Goal: Check status: Check status

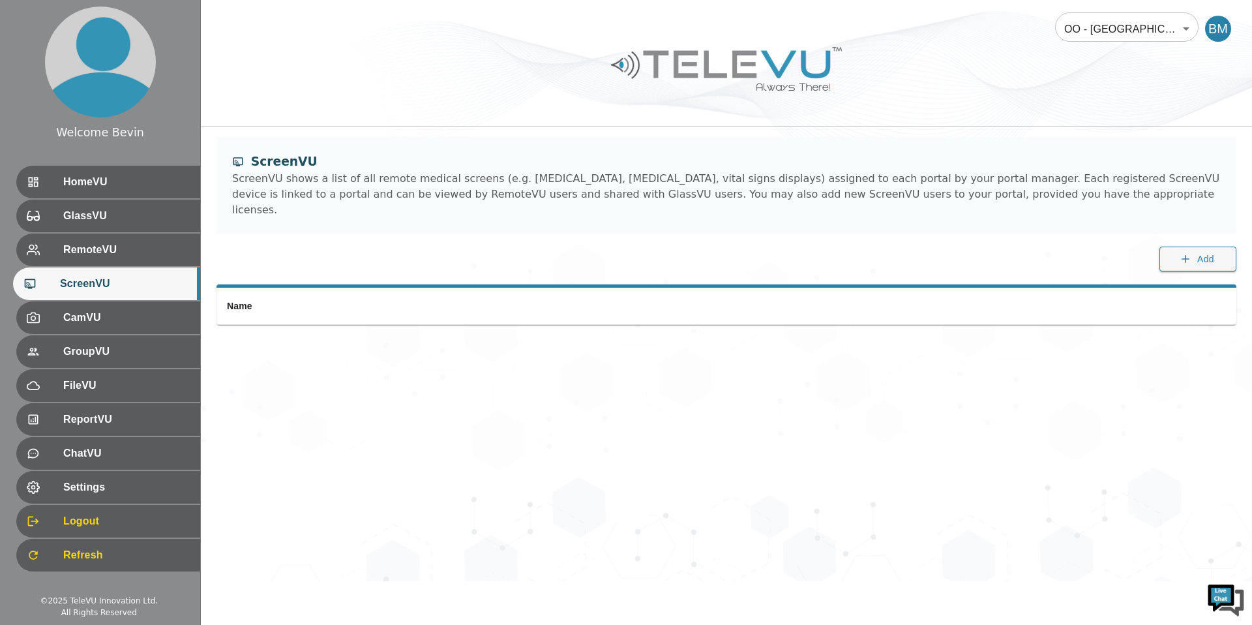
click at [1116, 32] on body "Welcome Bevin HomeVU GlassVU RemoteVU ScreenVU CamVU GroupVU FileVU ReportVU Ch…" at bounding box center [626, 290] width 1252 height 581
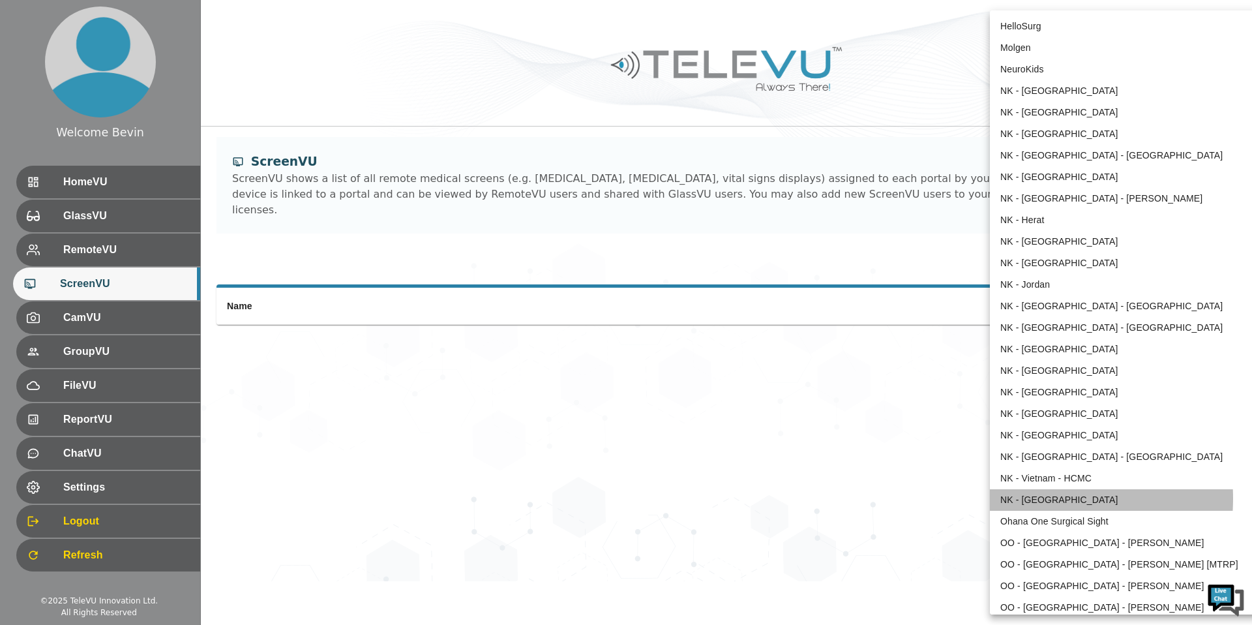
click at [1032, 498] on li "NK - [GEOGRAPHIC_DATA]" at bounding box center [1125, 500] width 271 height 22
type input "164"
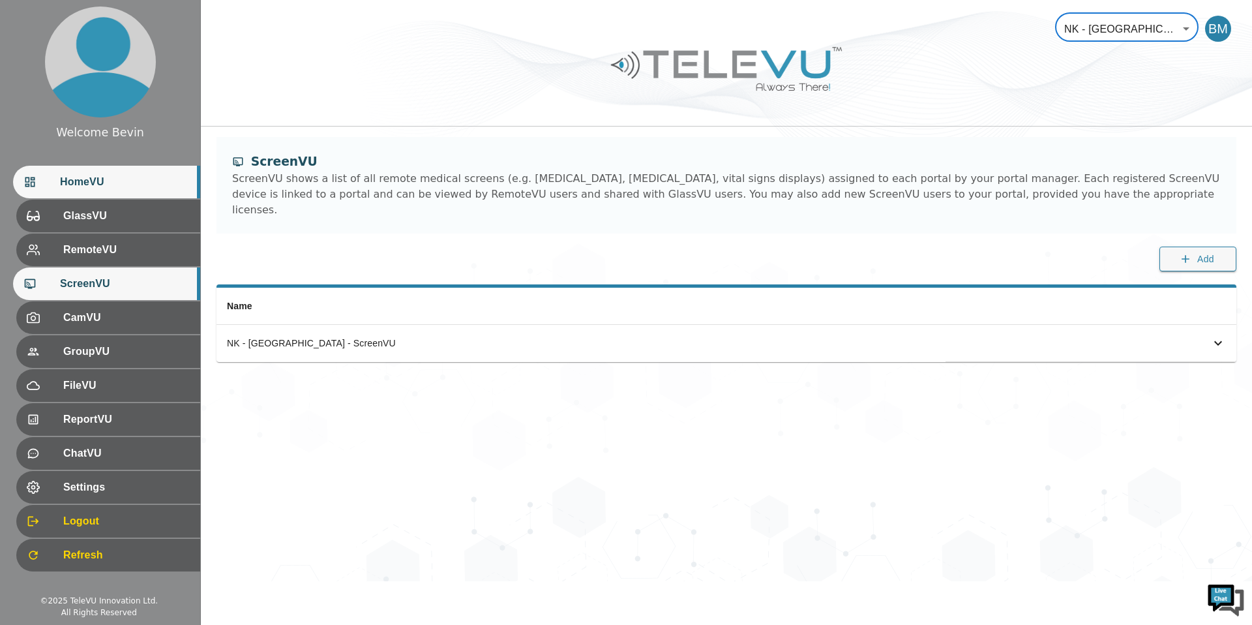
click at [125, 180] on span "HomeVU" at bounding box center [125, 182] width 130 height 16
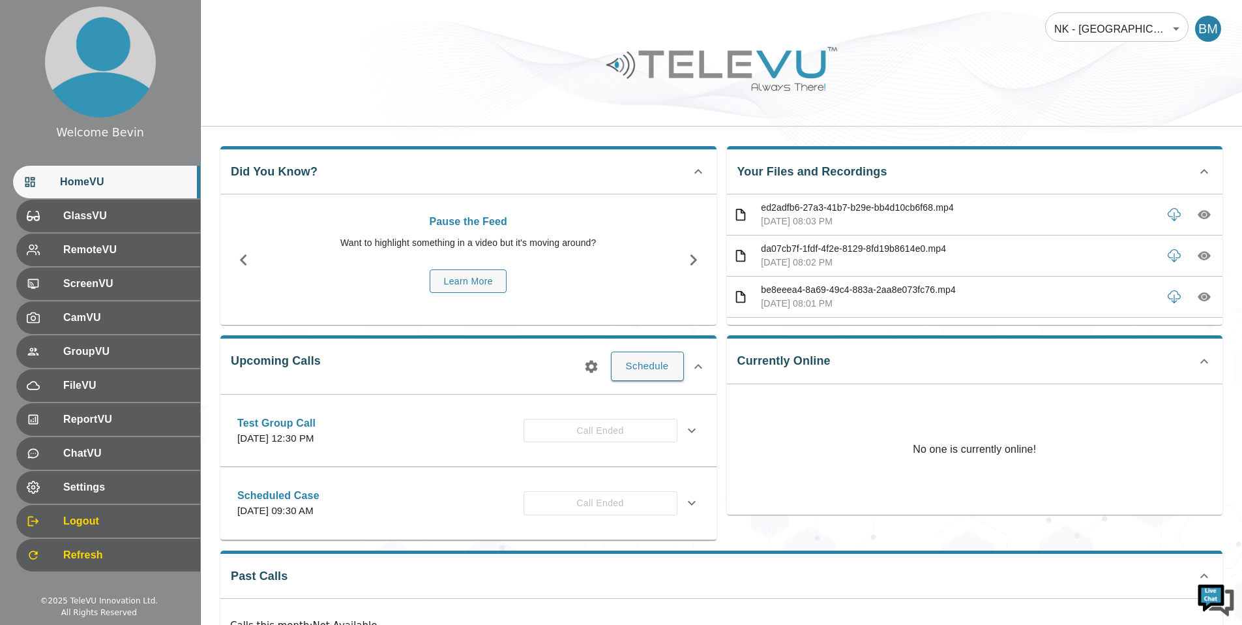
click at [1097, 25] on body "Welcome Bevin HomeVU GlassVU RemoteVU ScreenVU CamVU GroupVU FileVU ReportVU Ch…" at bounding box center [621, 361] width 1242 height 722
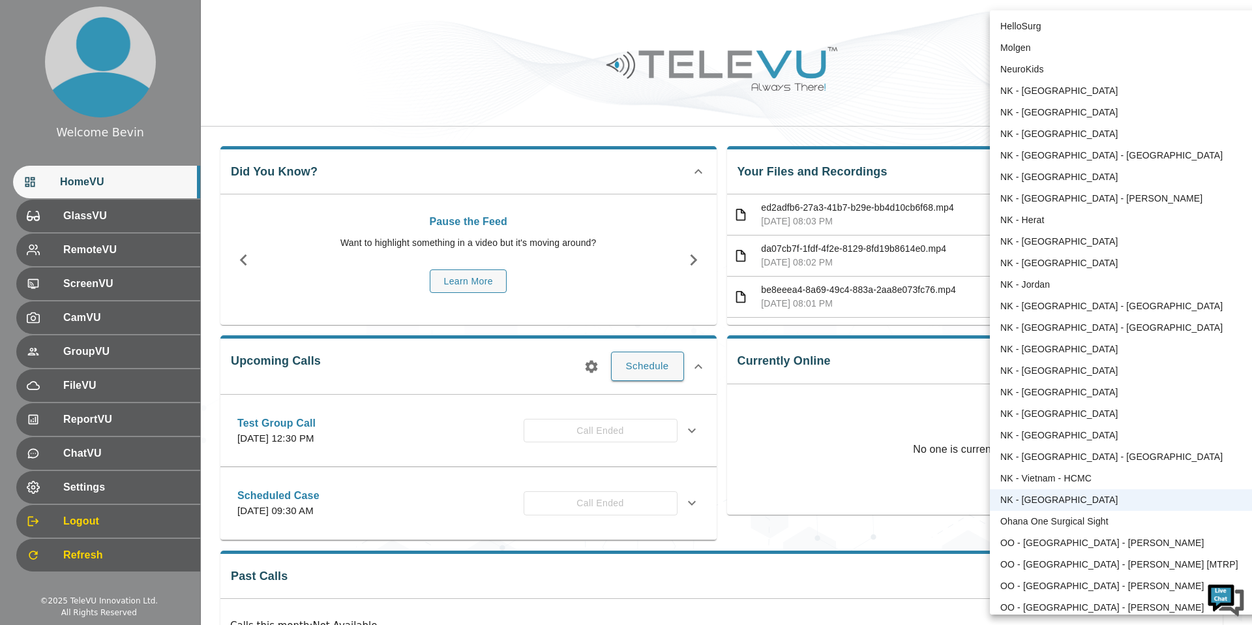
click at [1062, 114] on li "NK - [GEOGRAPHIC_DATA]" at bounding box center [1125, 113] width 271 height 22
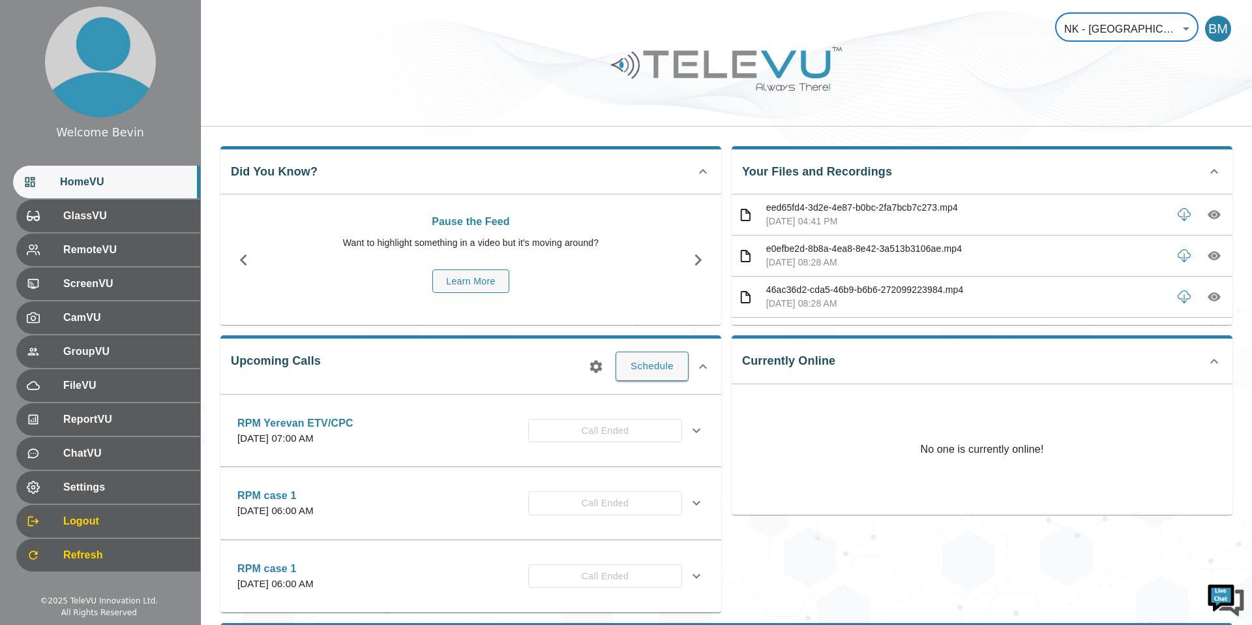
click at [1124, 14] on body "Welcome Bevin HomeVU GlassVU RemoteVU ScreenVU CamVU GroupVU FileVU ReportVU Ch…" at bounding box center [626, 397] width 1252 height 794
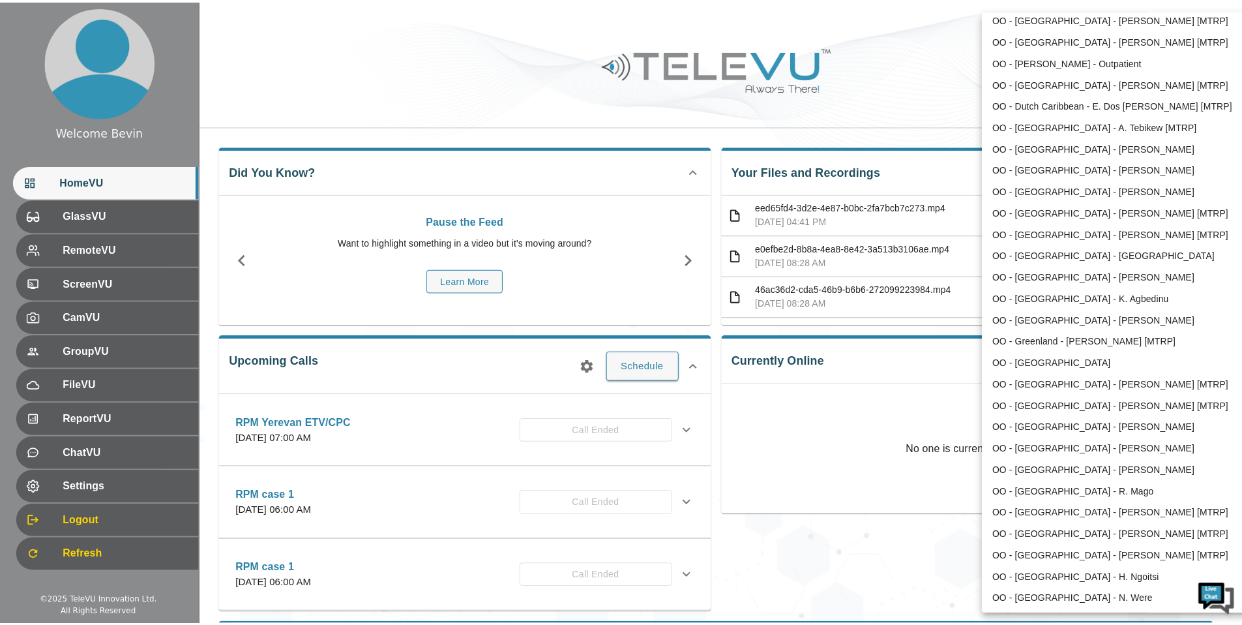
scroll to position [1236, 0]
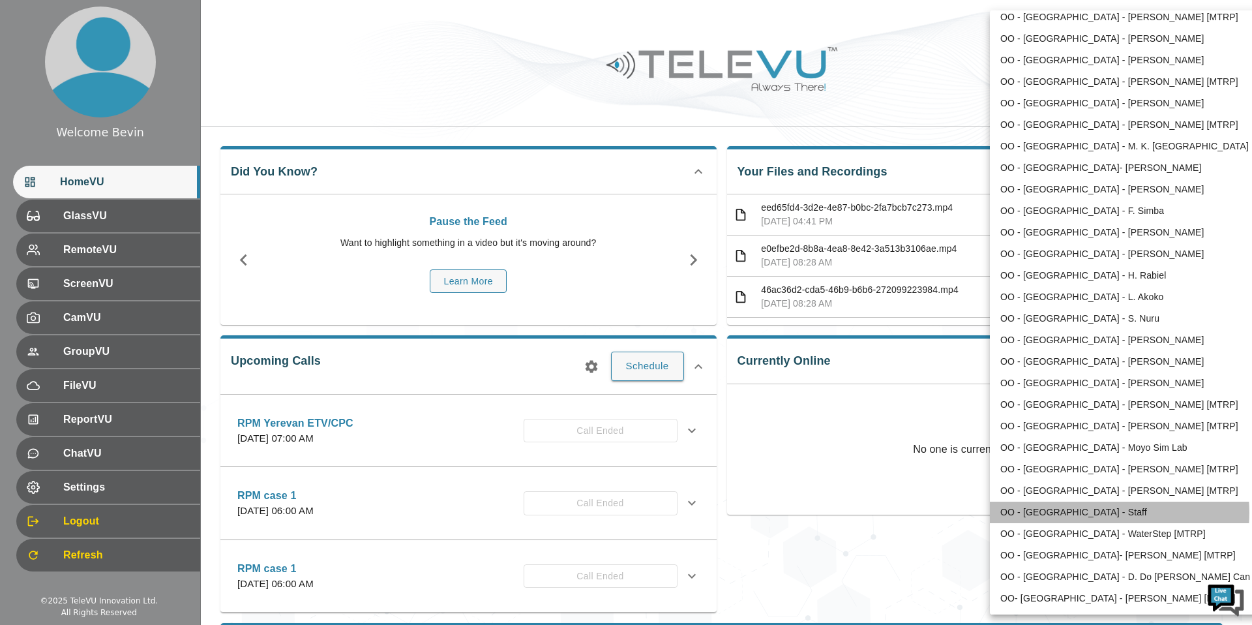
click at [1119, 513] on li "OO - [GEOGRAPHIC_DATA] - Staff" at bounding box center [1125, 512] width 271 height 22
type input "109"
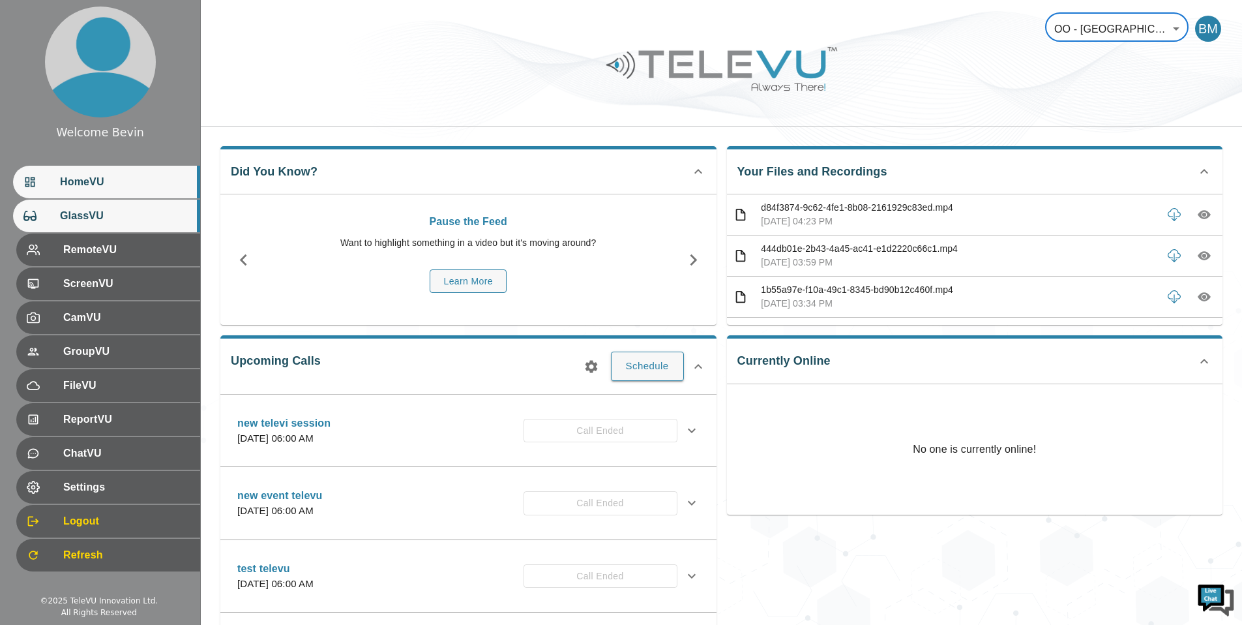
click at [116, 209] on span "GlassVU" at bounding box center [125, 216] width 130 height 16
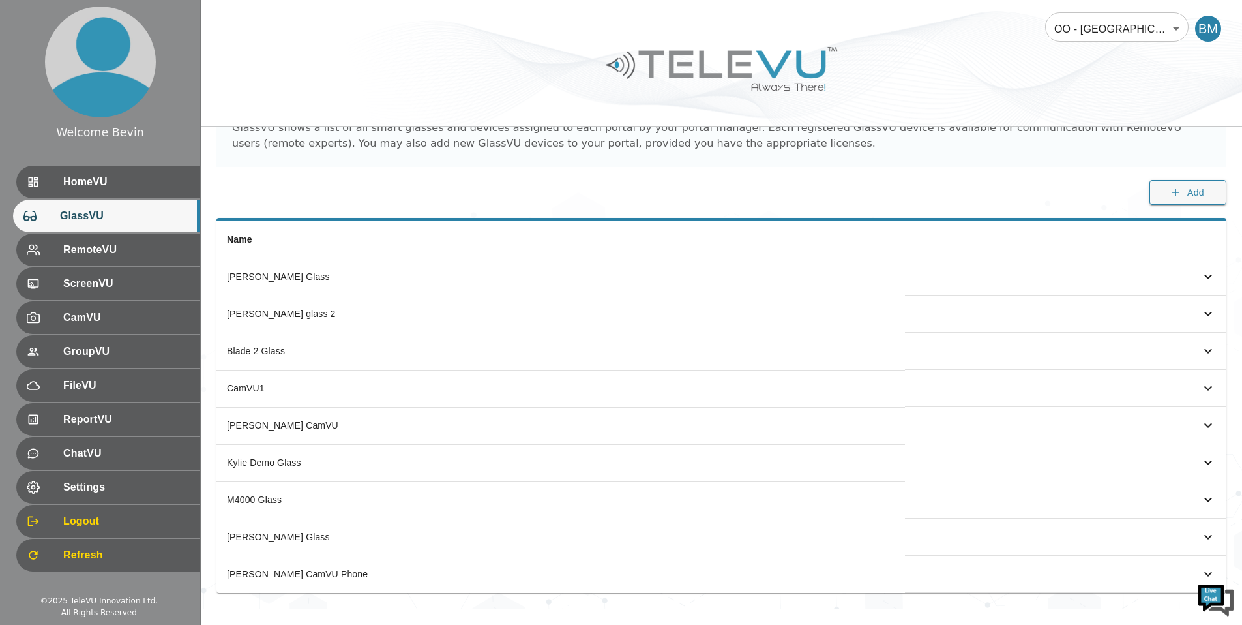
scroll to position [67, 0]
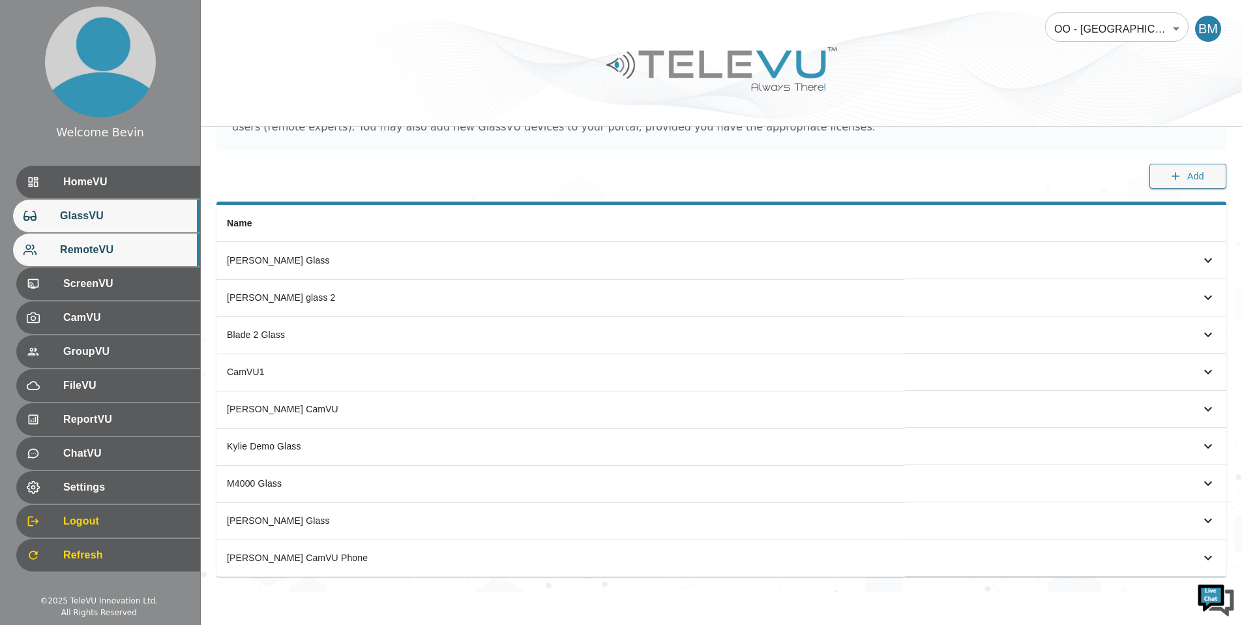
click at [106, 248] on span "RemoteVU" at bounding box center [125, 250] width 130 height 16
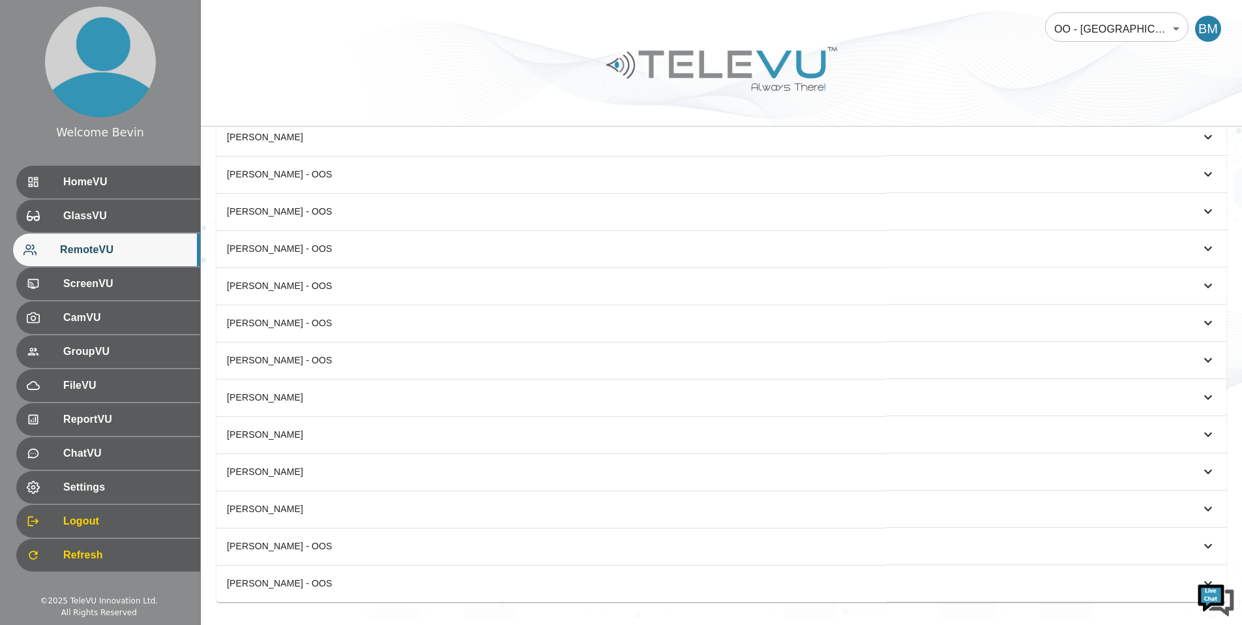
scroll to position [439, 0]
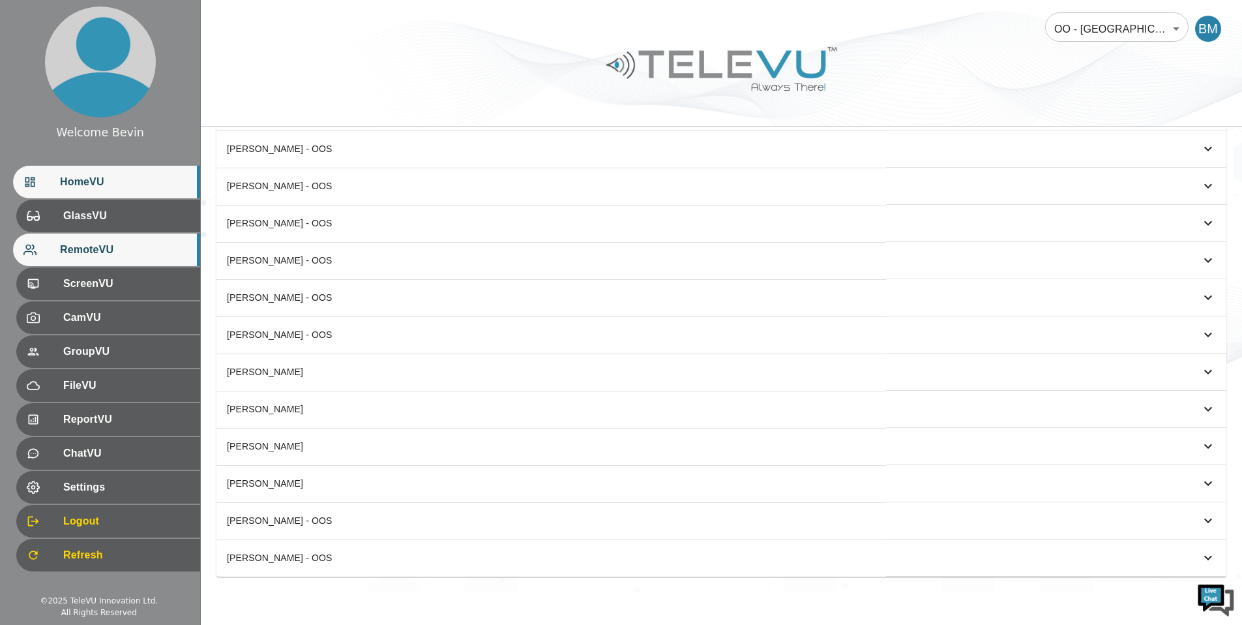
click at [95, 173] on div "HomeVU" at bounding box center [106, 182] width 187 height 33
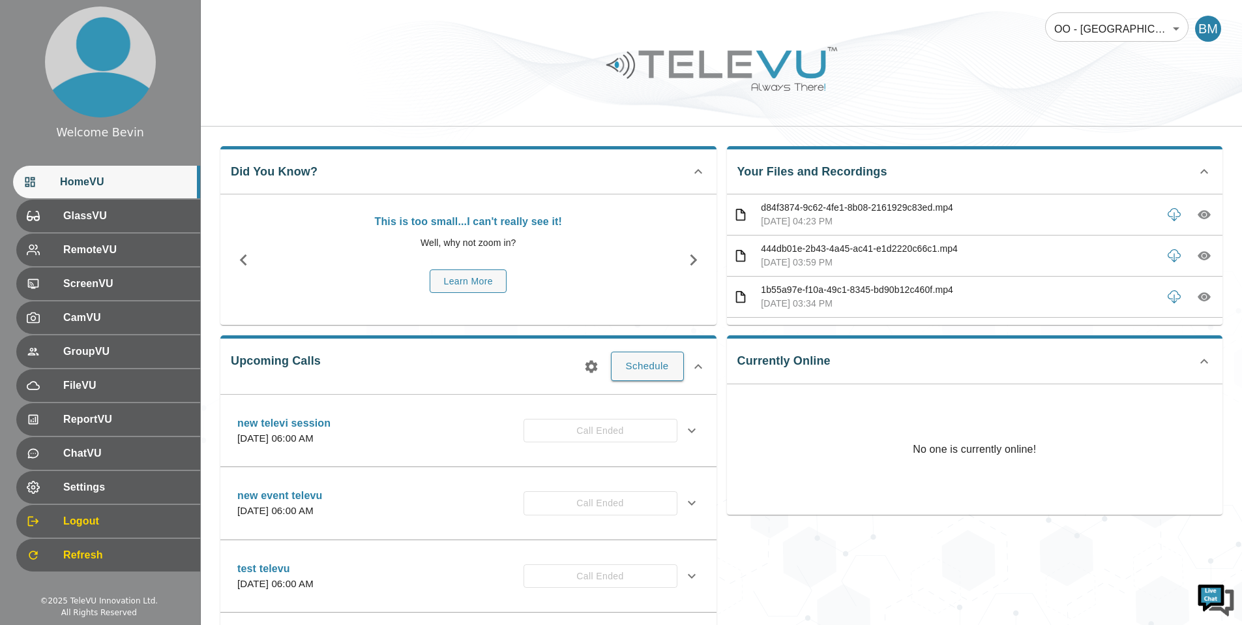
click at [1203, 213] on icon "button" at bounding box center [1205, 215] width 4 height 4
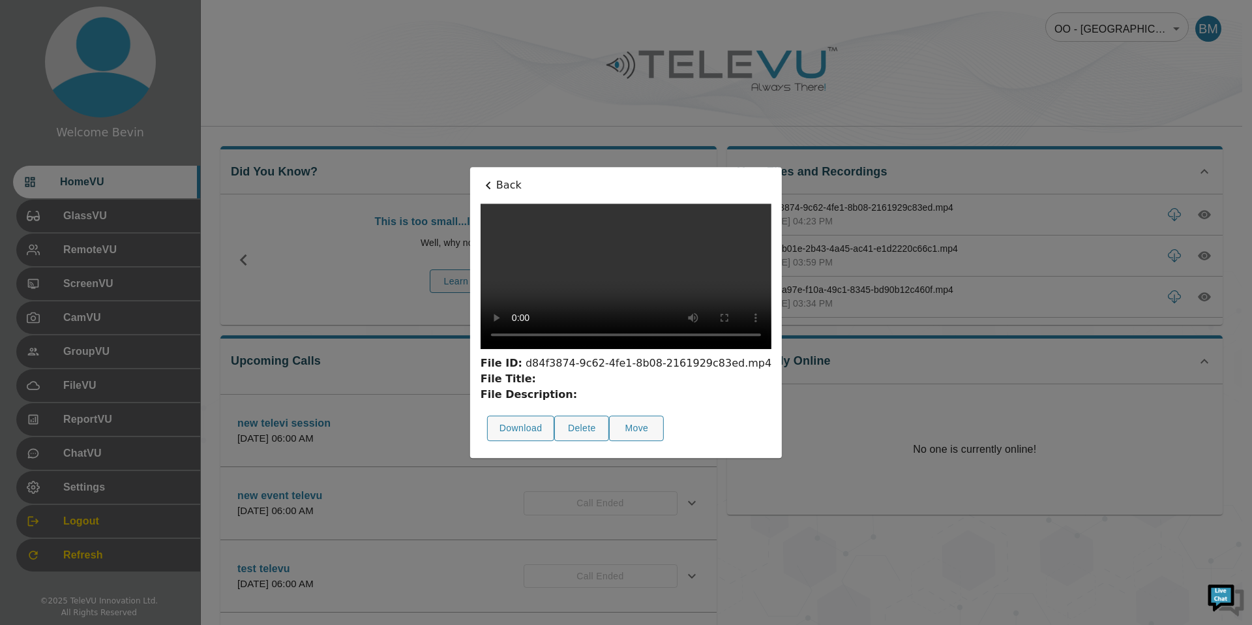
click at [481, 177] on p "Back" at bounding box center [626, 185] width 291 height 16
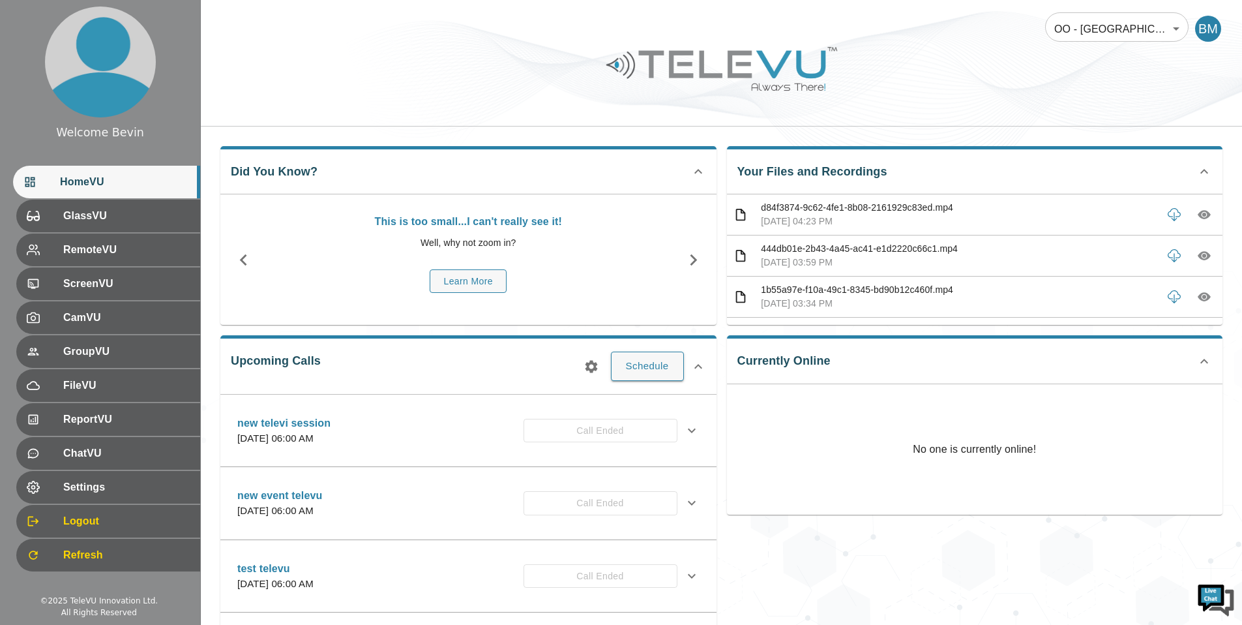
click at [1198, 254] on icon "button" at bounding box center [1204, 255] width 13 height 13
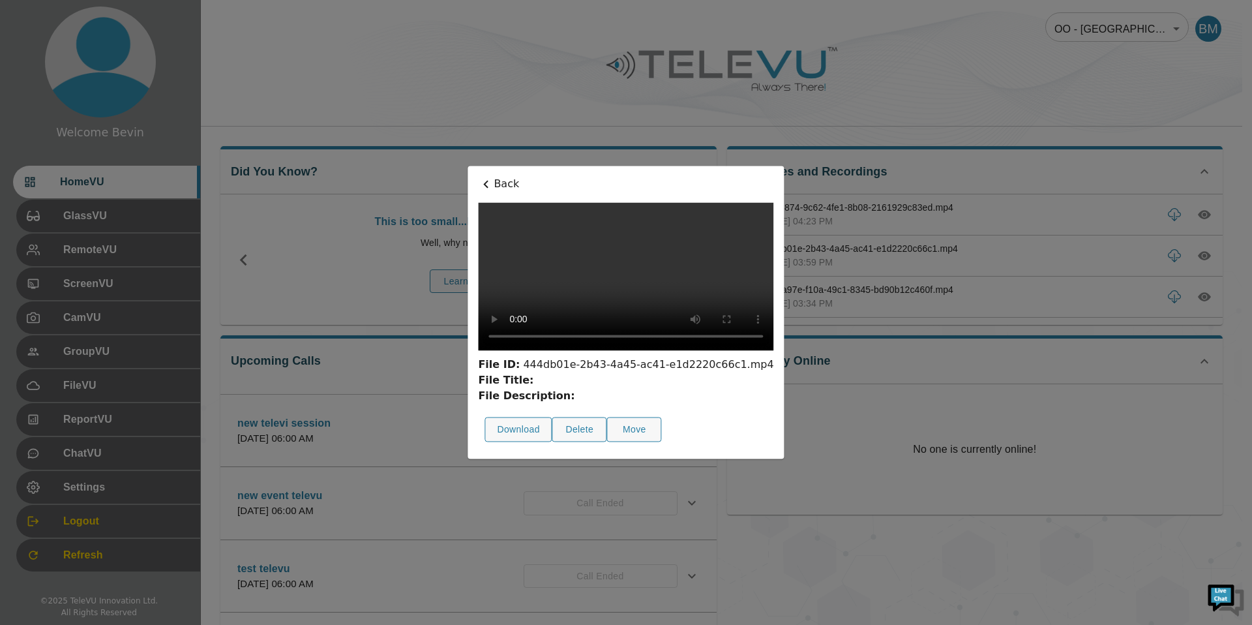
click at [478, 176] on p "Back" at bounding box center [625, 184] width 295 height 16
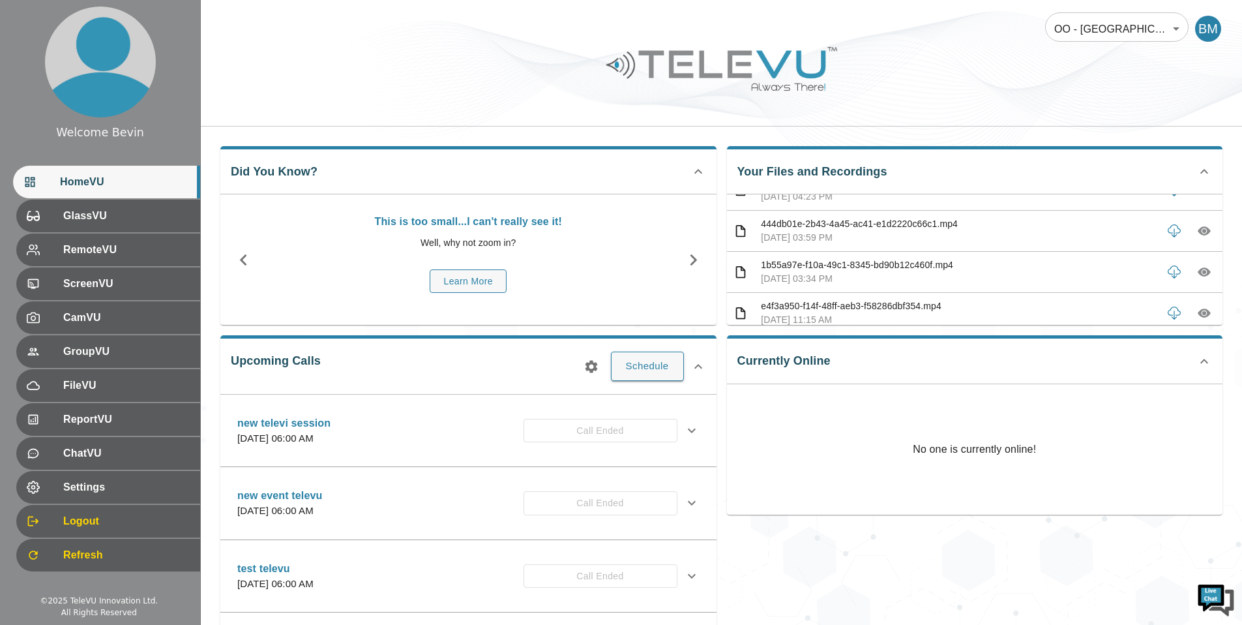
scroll to position [28, 0]
click at [1198, 265] on icon "button" at bounding box center [1204, 269] width 13 height 9
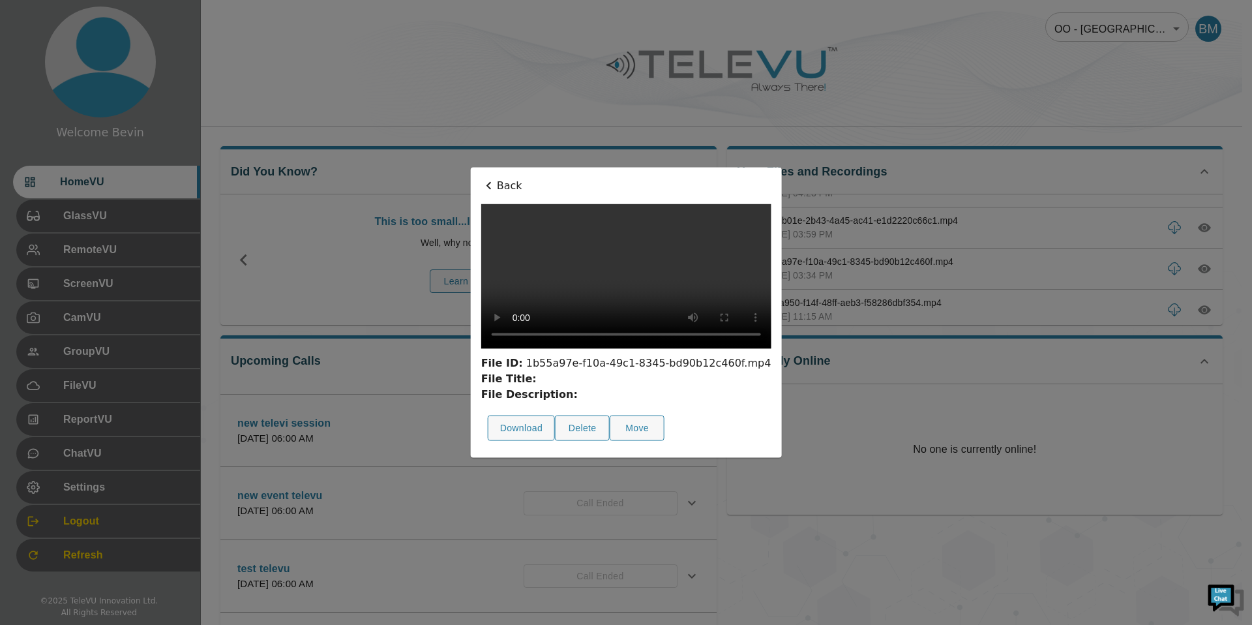
click at [481, 178] on p "Back" at bounding box center [626, 186] width 290 height 16
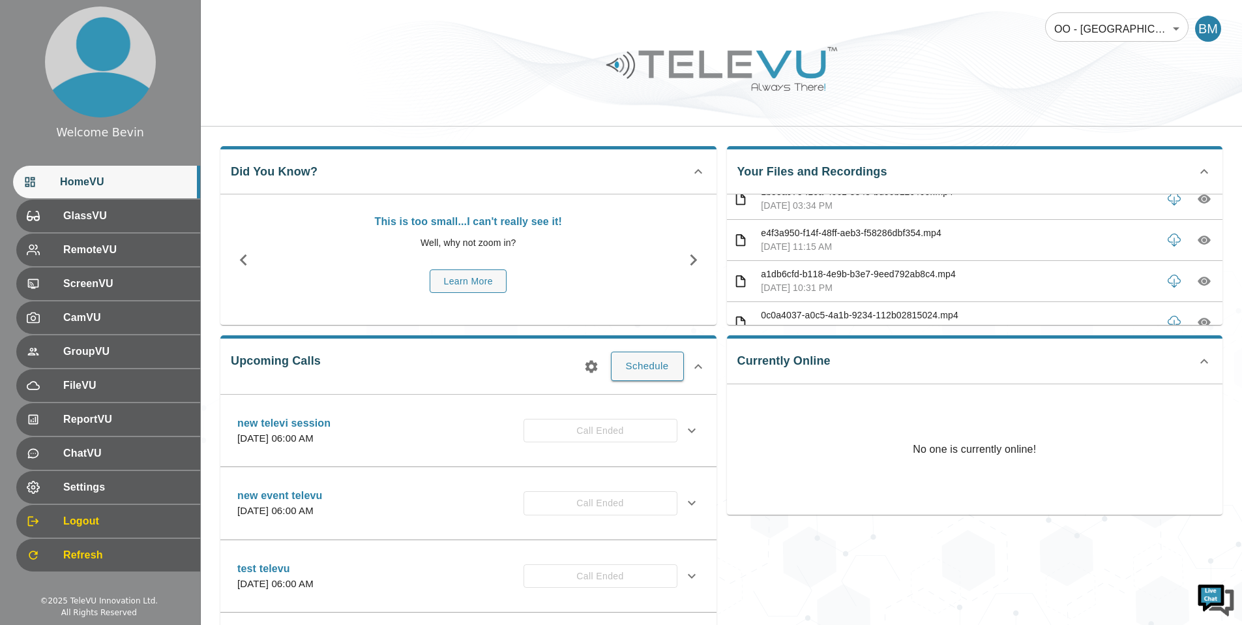
scroll to position [99, 0]
click at [1198, 239] on icon "button" at bounding box center [1204, 238] width 13 height 13
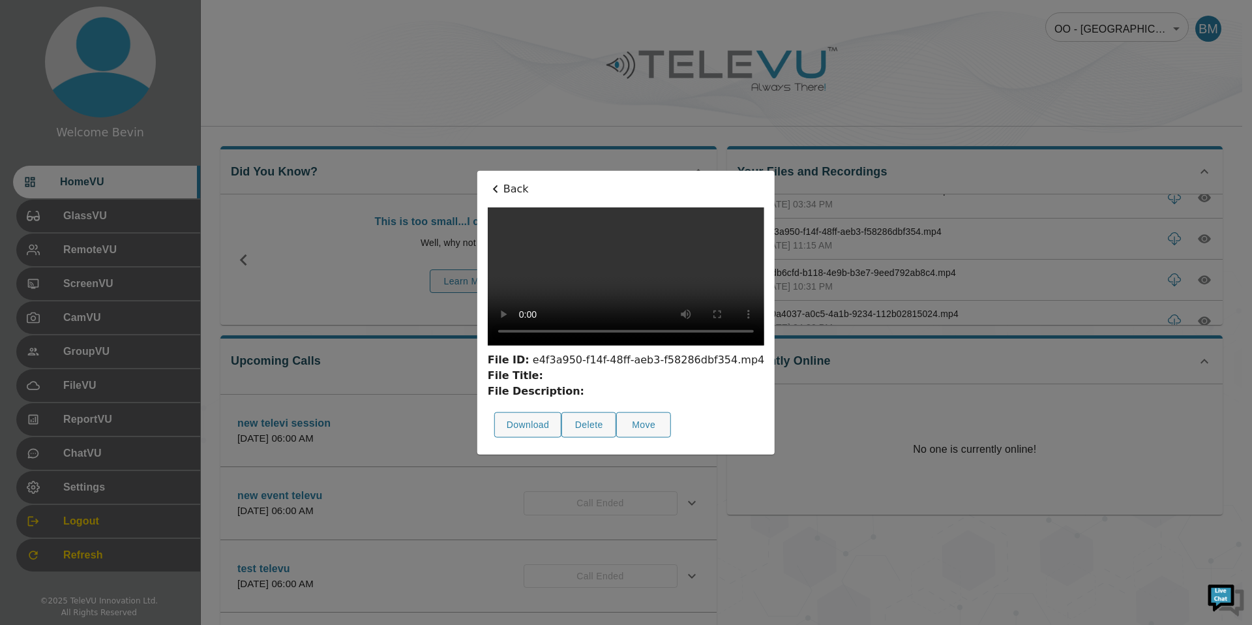
click at [488, 181] on p "Back" at bounding box center [626, 189] width 276 height 16
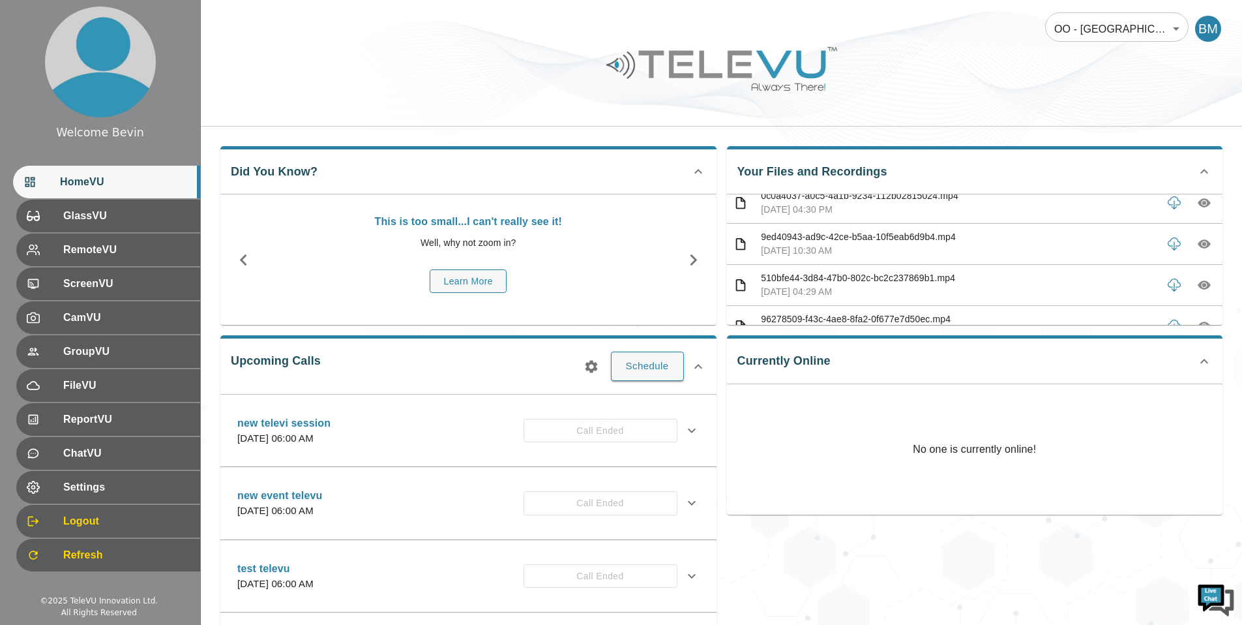
scroll to position [219, 0]
click at [139, 248] on span "RemoteVU" at bounding box center [125, 250] width 130 height 16
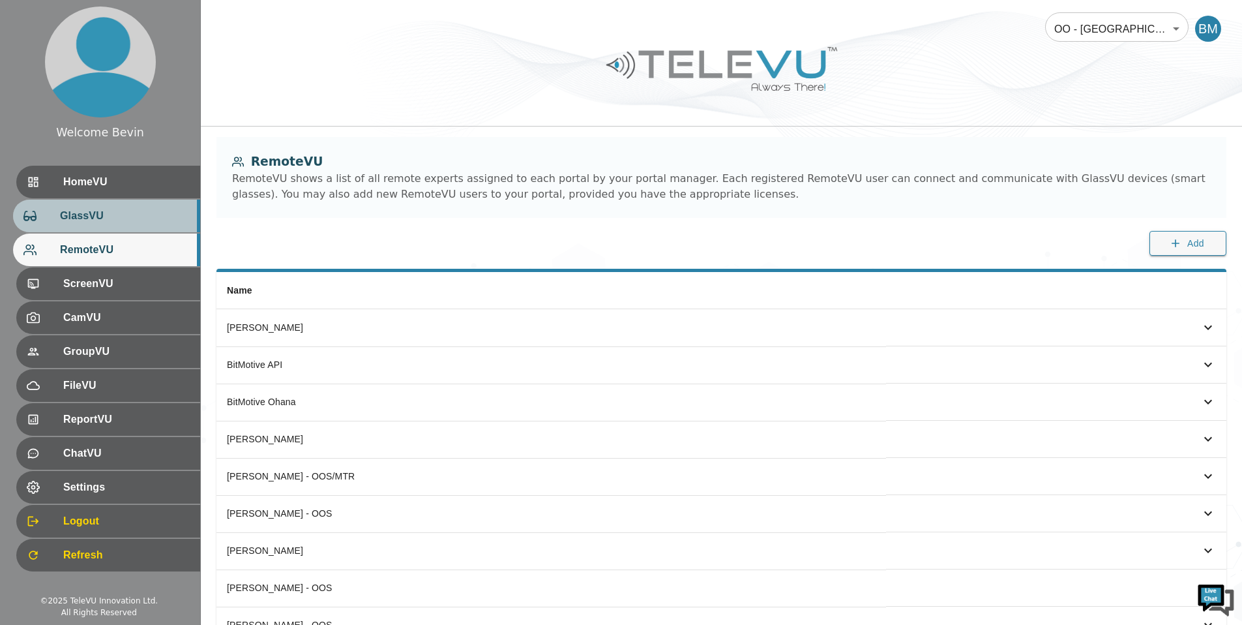
click at [65, 213] on span "GlassVU" at bounding box center [125, 216] width 130 height 16
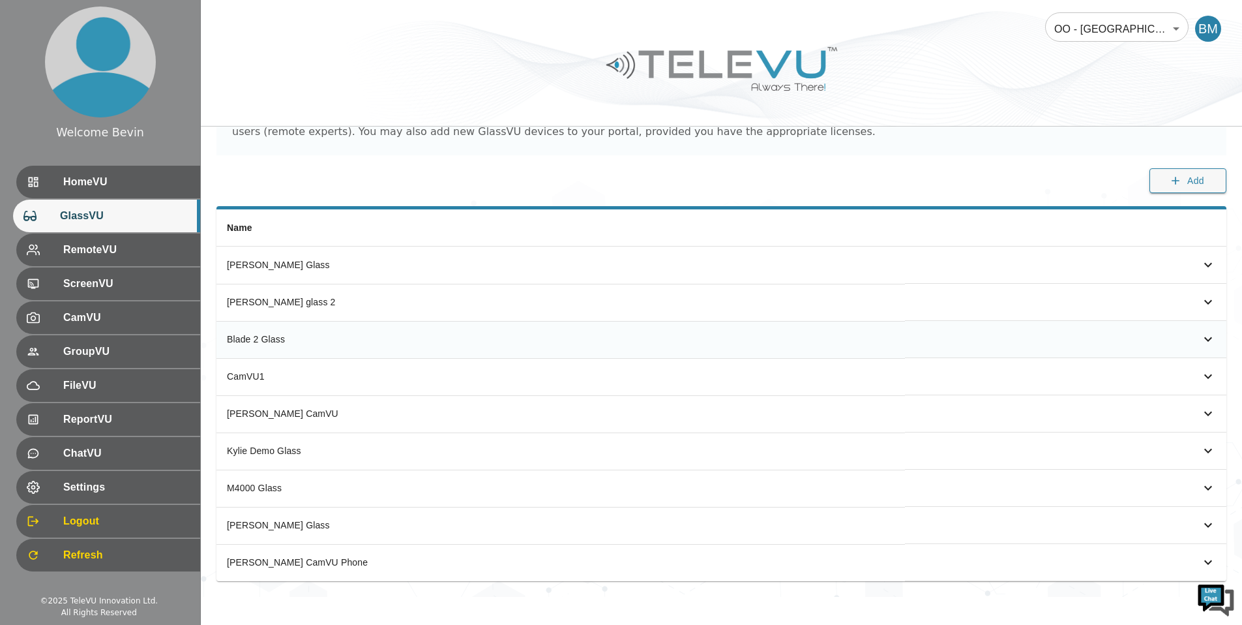
scroll to position [67, 0]
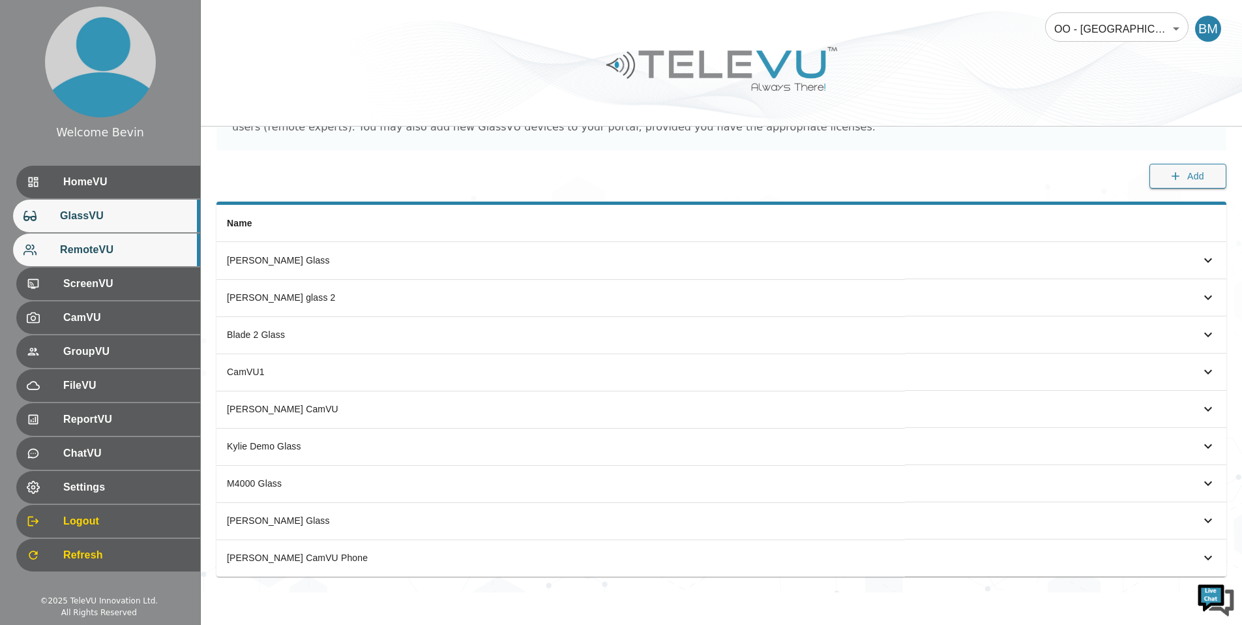
click at [91, 252] on span "RemoteVU" at bounding box center [125, 250] width 130 height 16
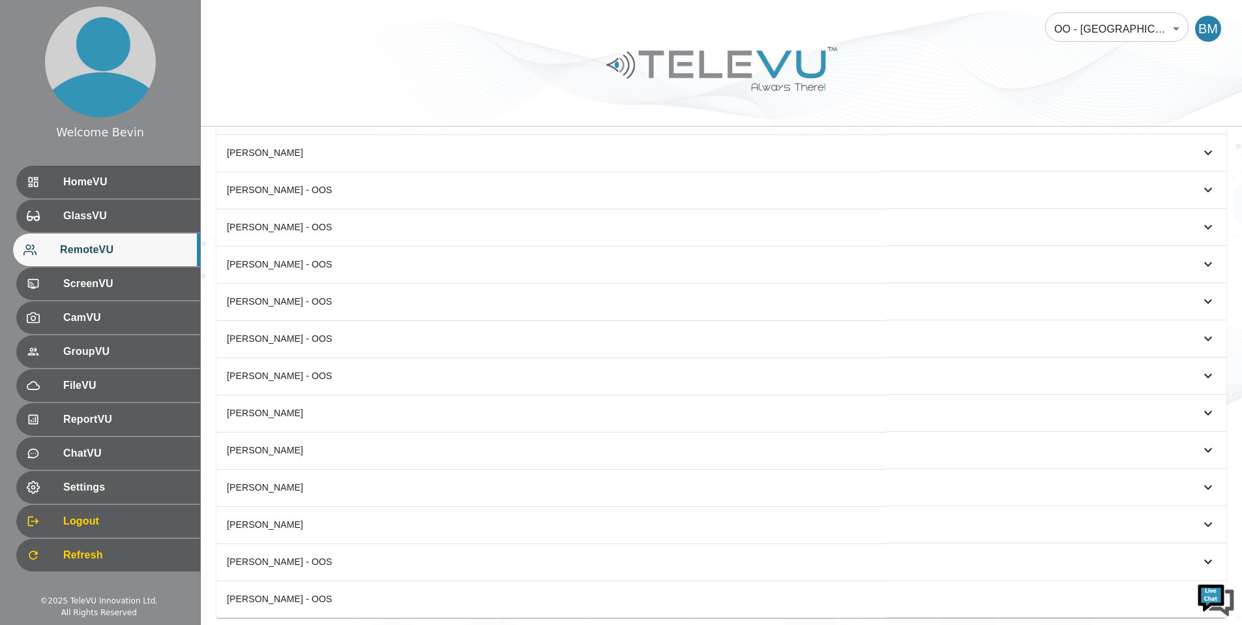
scroll to position [417, 0]
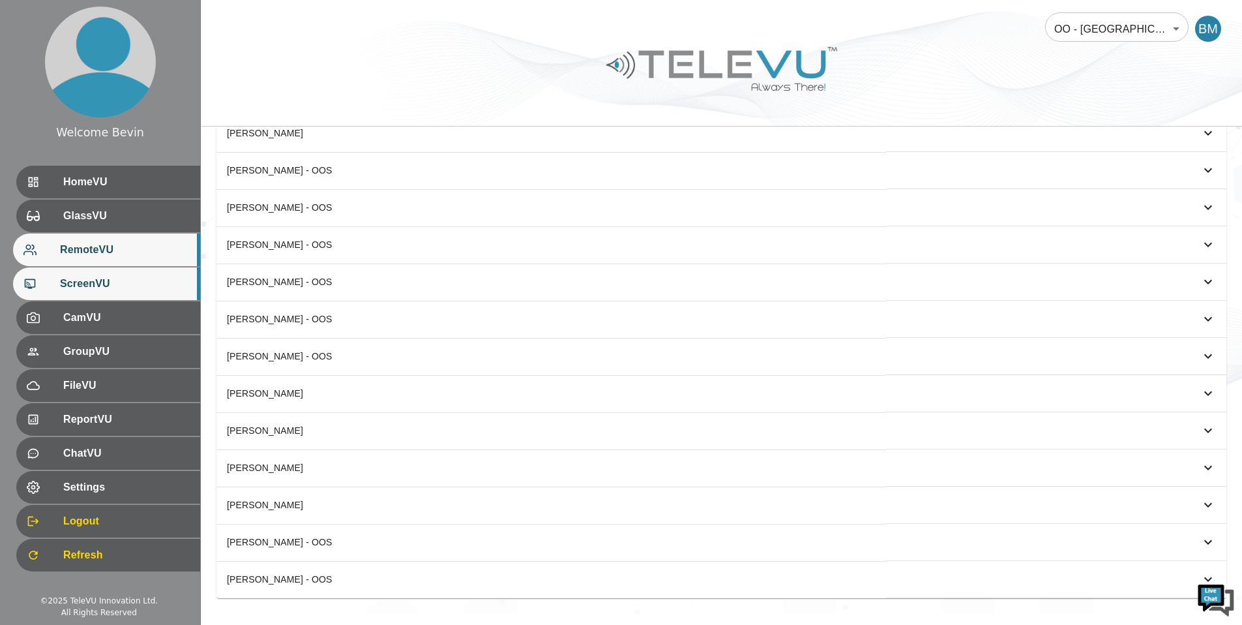
click at [100, 280] on span "ScreenVU" at bounding box center [125, 284] width 130 height 16
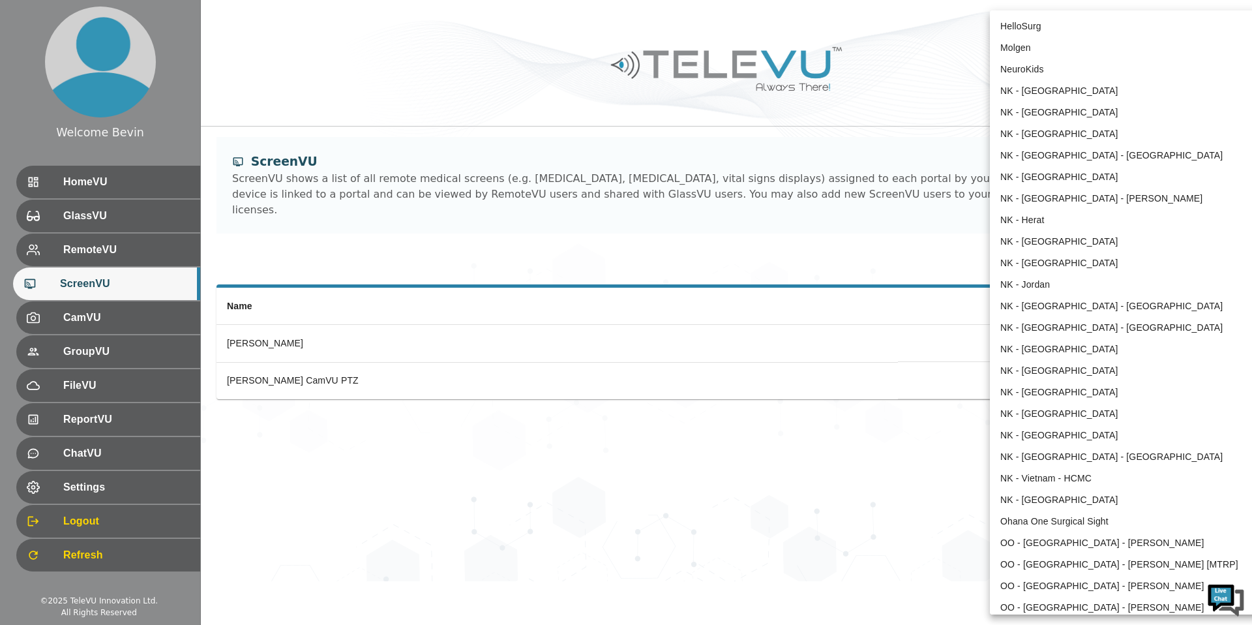
click at [1133, 28] on body "Welcome Bevin HomeVU GlassVU RemoteVU ScreenVU CamVU GroupVU FileVU ReportVU Ch…" at bounding box center [626, 290] width 1252 height 581
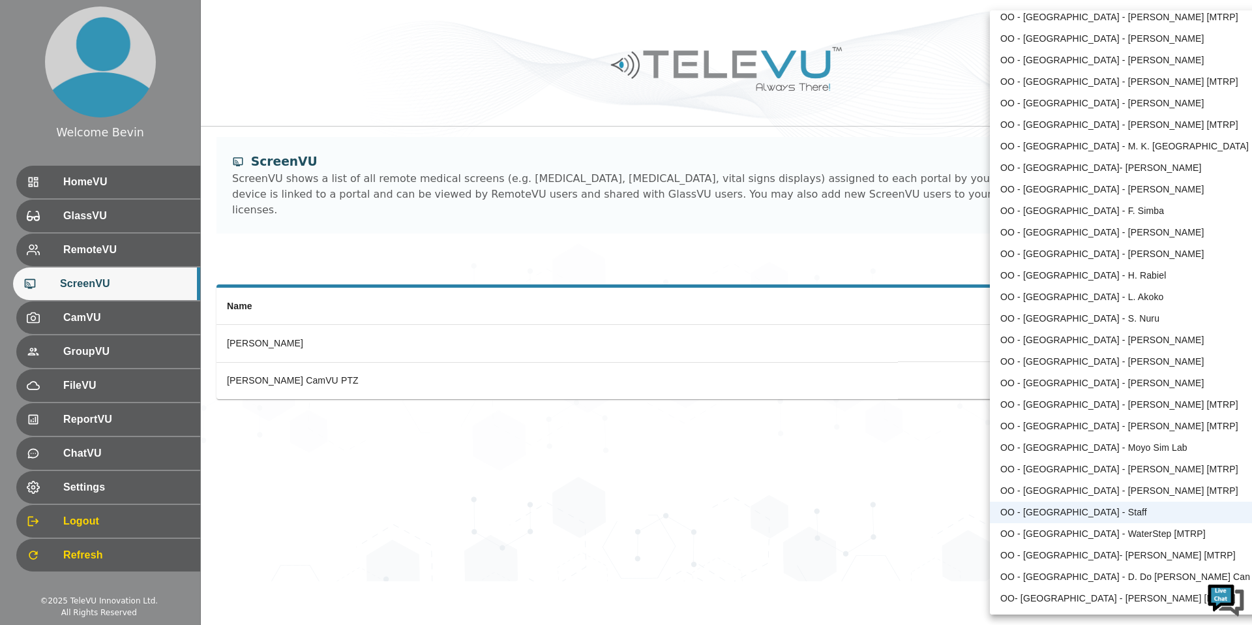
click at [1120, 339] on li "OO - [GEOGRAPHIC_DATA] - [PERSON_NAME]" at bounding box center [1125, 340] width 271 height 22
type input "201"
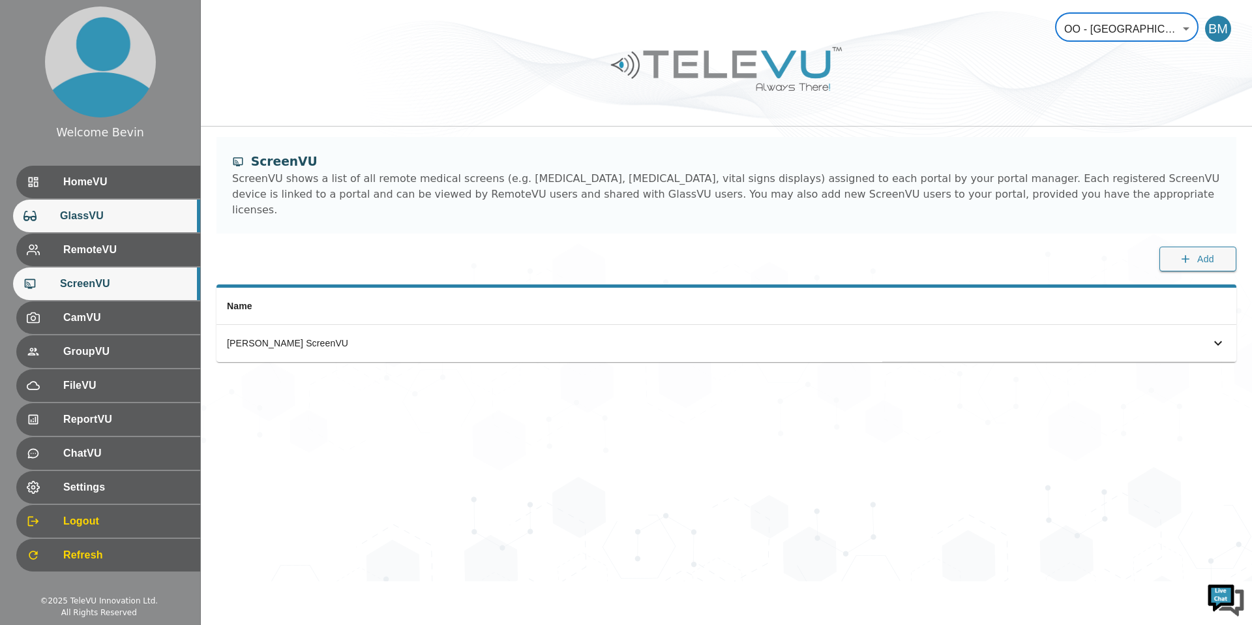
click at [102, 220] on span "GlassVU" at bounding box center [125, 216] width 130 height 16
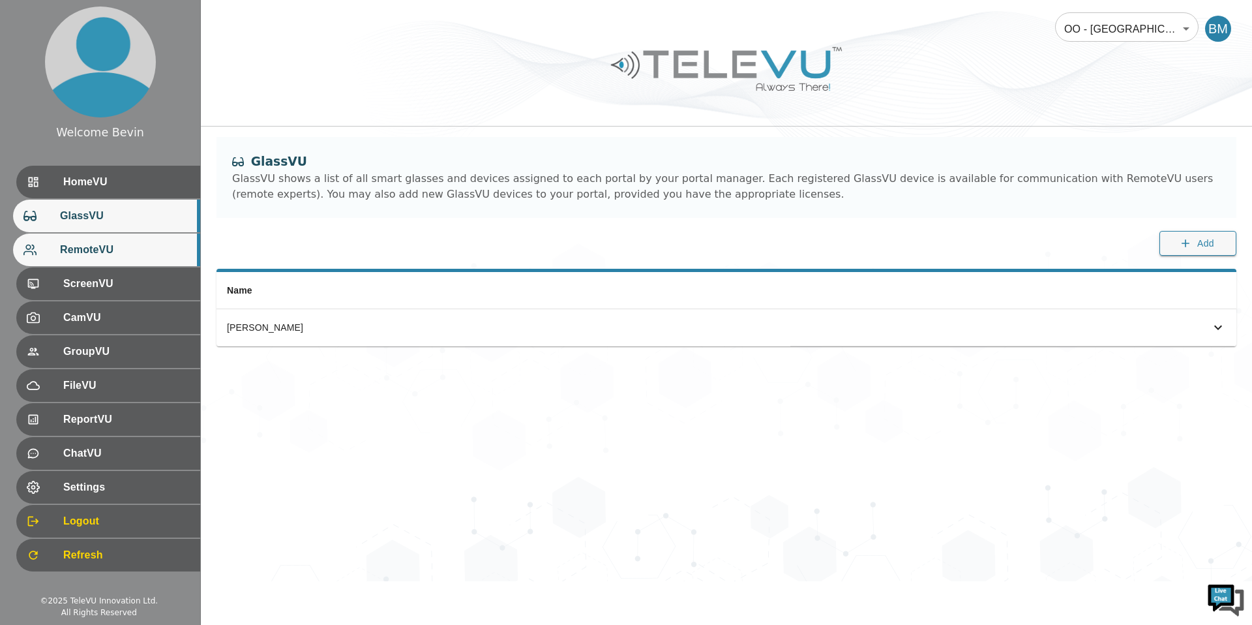
click at [104, 254] on span "RemoteVU" at bounding box center [125, 250] width 130 height 16
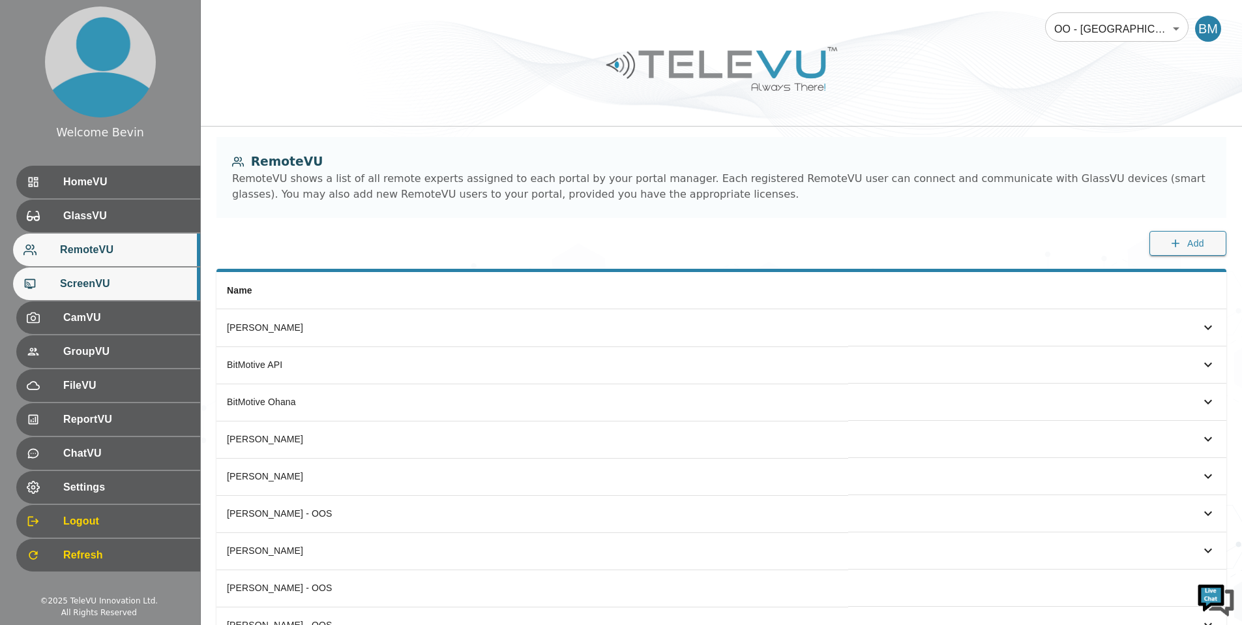
click at [46, 286] on div at bounding box center [41, 283] width 37 height 13
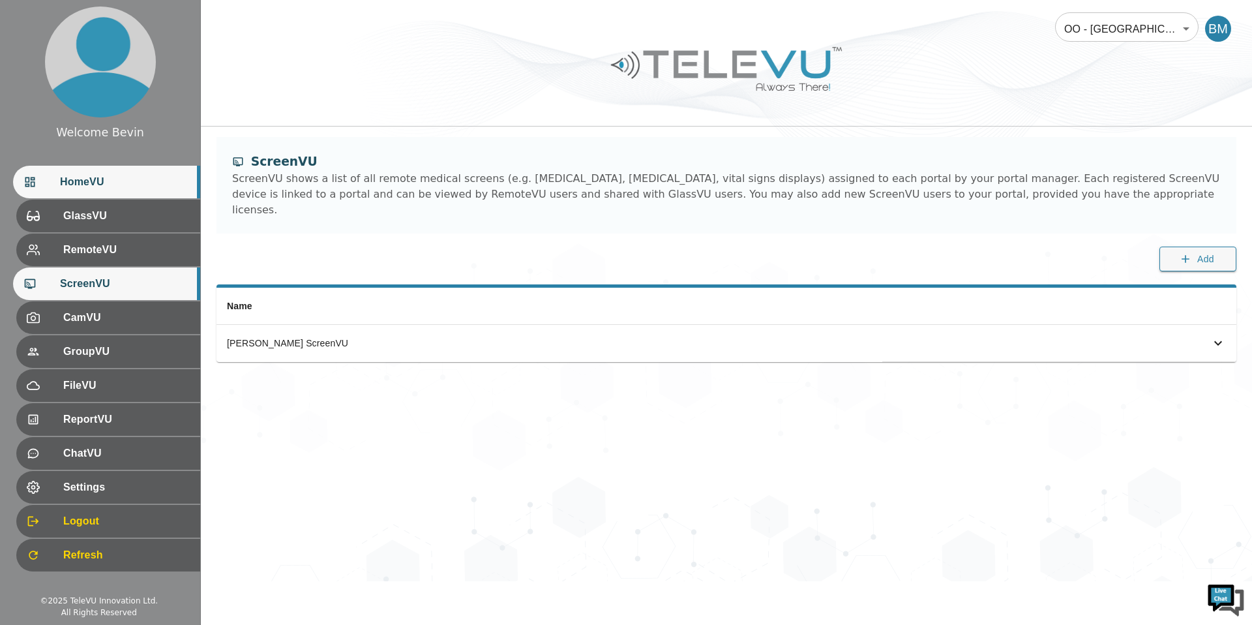
click at [78, 194] on div "HomeVU" at bounding box center [106, 182] width 187 height 33
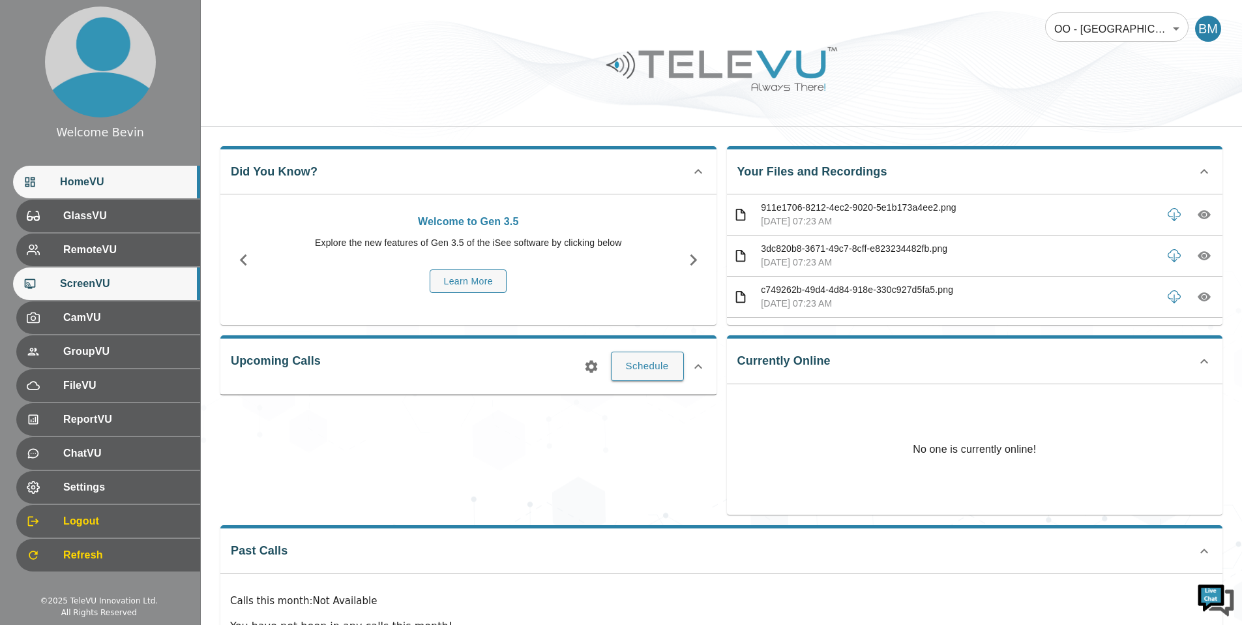
click at [132, 282] on span "ScreenVU" at bounding box center [125, 284] width 130 height 16
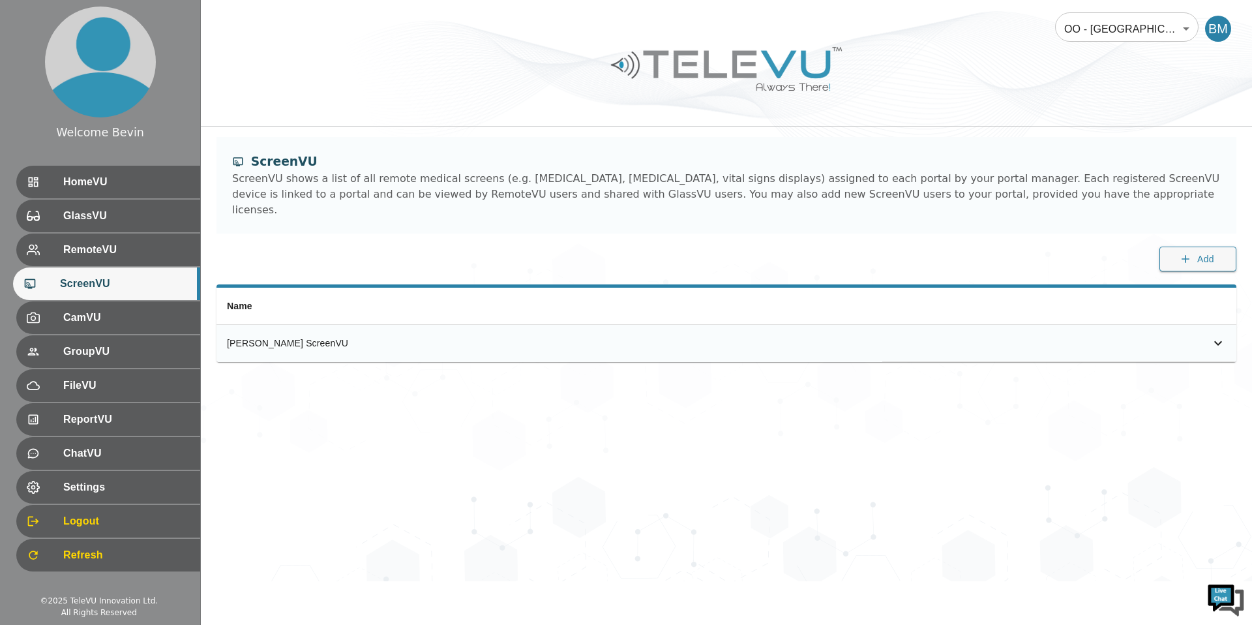
click at [268, 336] on div "[PERSON_NAME] ScreenVU" at bounding box center [549, 342] width 645 height 13
click at [353, 336] on div "[PERSON_NAME] ScreenVU" at bounding box center [549, 342] width 645 height 13
click at [1223, 335] on icon "simple table" at bounding box center [1218, 343] width 16 height 16
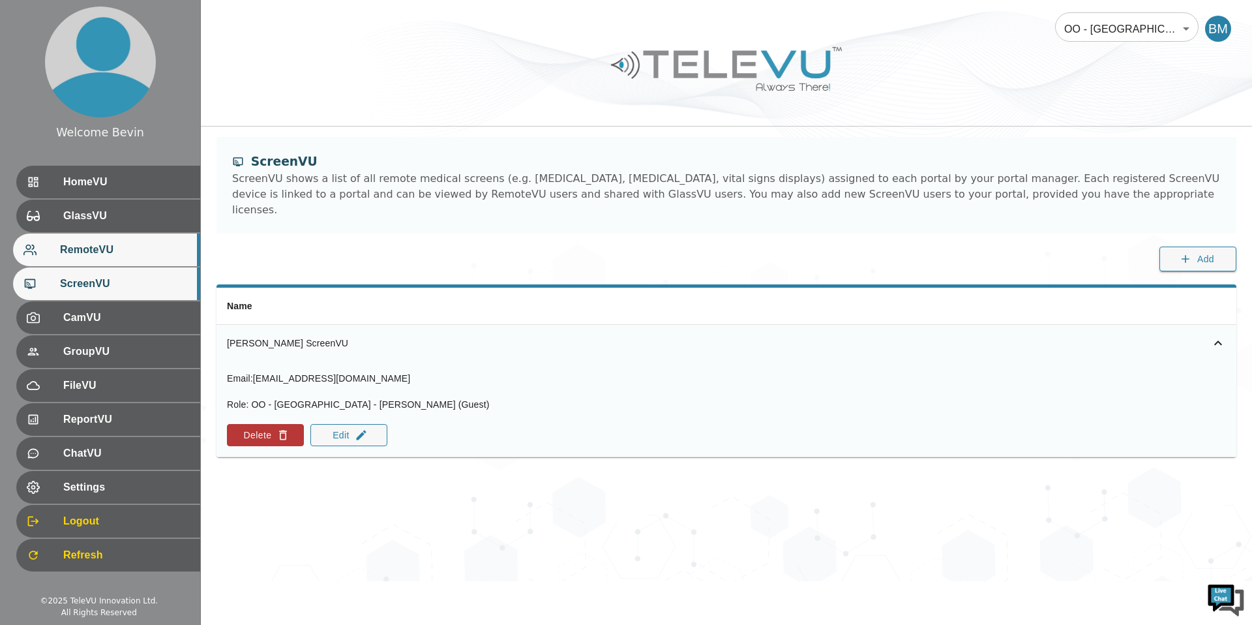
click at [112, 252] on span "RemoteVU" at bounding box center [125, 250] width 130 height 16
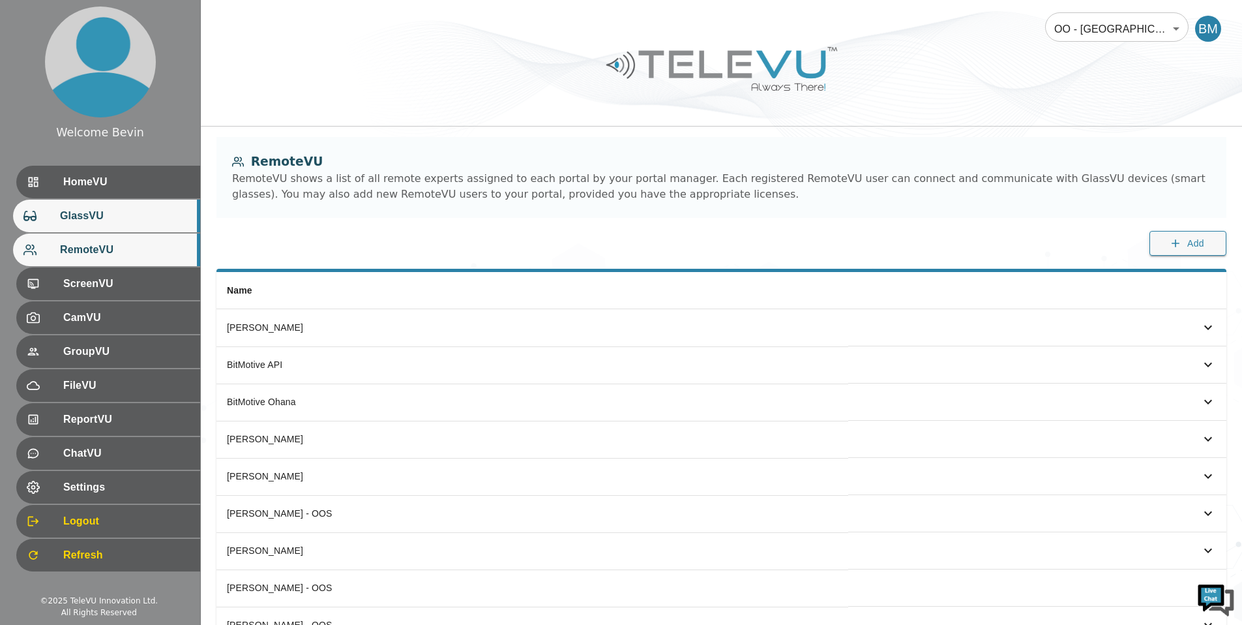
click at [113, 219] on span "GlassVU" at bounding box center [125, 216] width 130 height 16
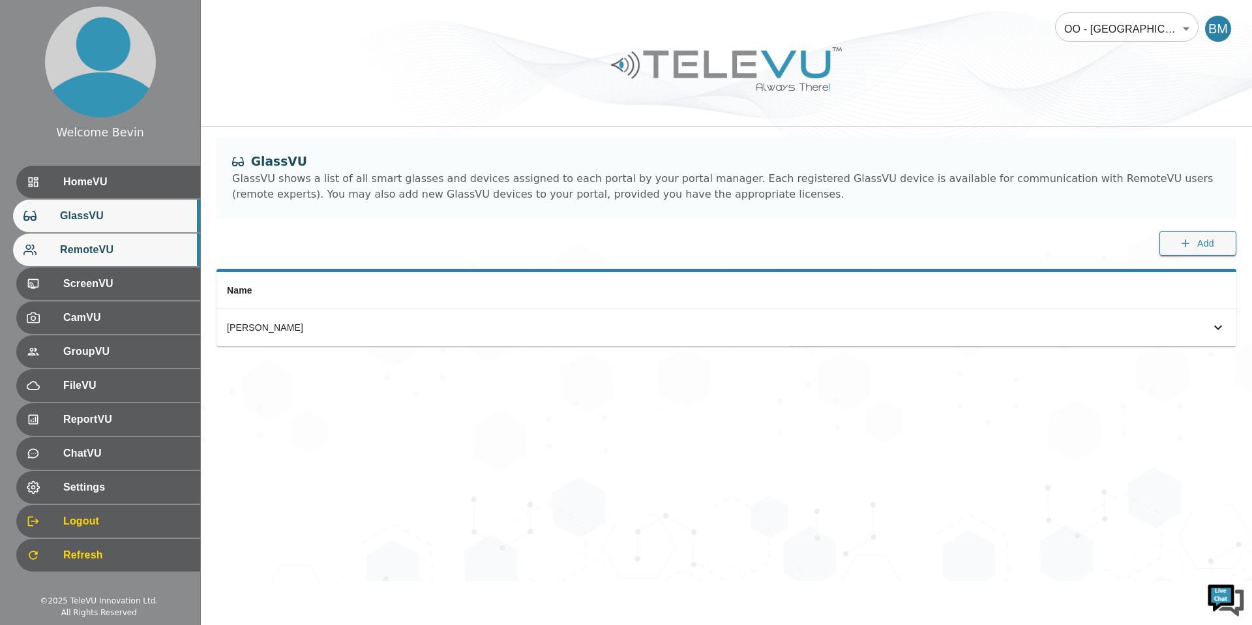
click at [129, 259] on div "RemoteVU" at bounding box center [106, 249] width 187 height 33
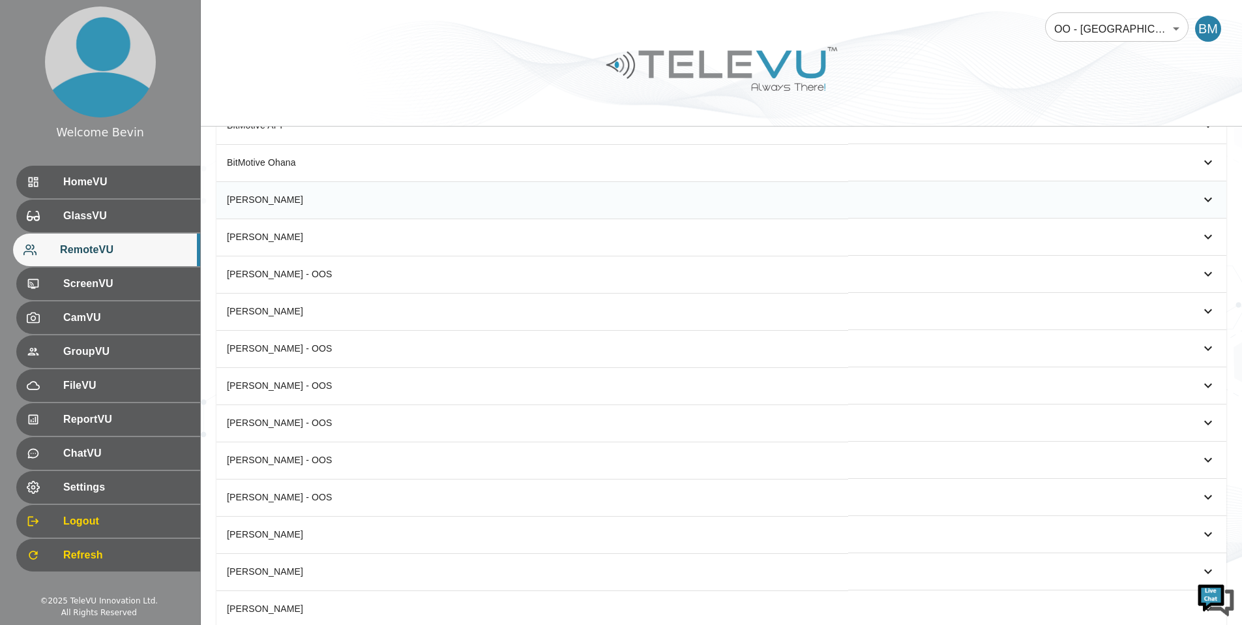
scroll to position [365, 0]
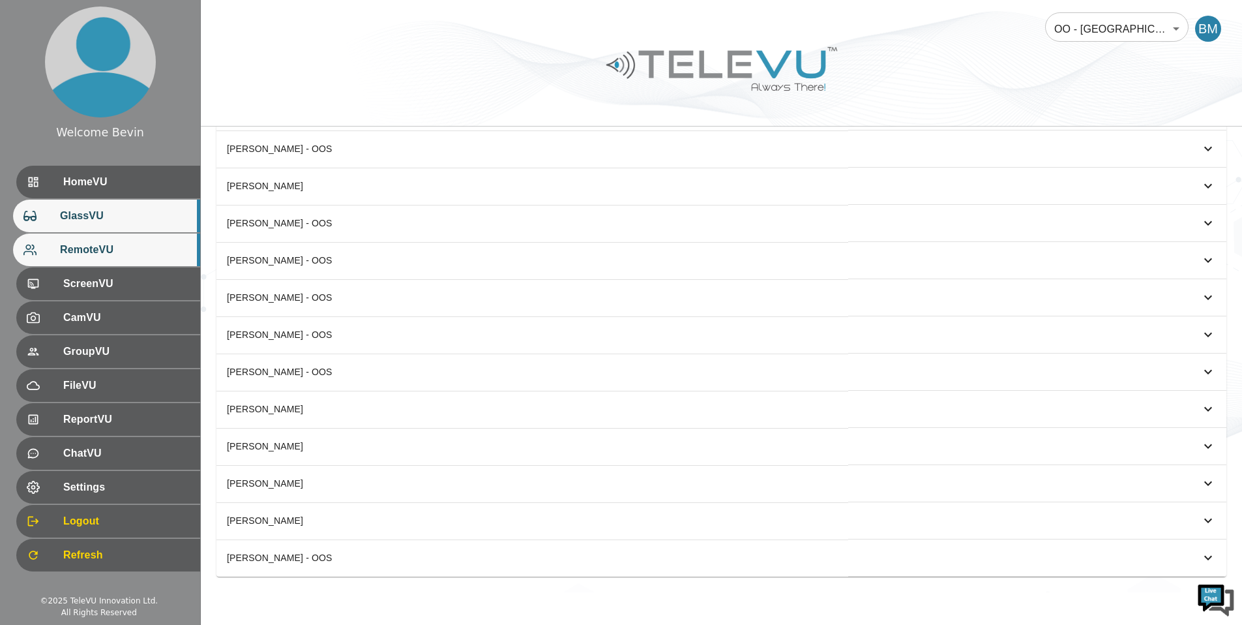
click at [91, 208] on span "GlassVU" at bounding box center [125, 216] width 130 height 16
